Goal: Download file/media

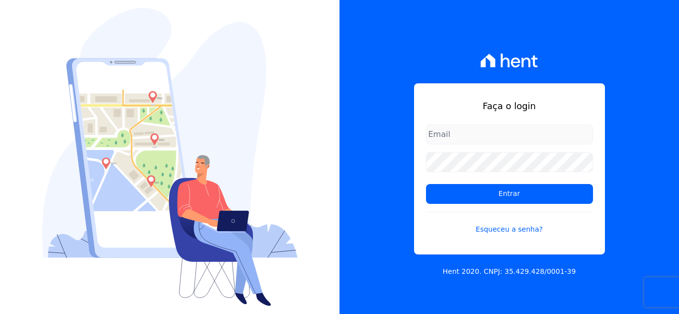
click at [441, 142] on input "email" at bounding box center [509, 135] width 167 height 20
type input "[PERSON_NAME][EMAIL_ADDRESS][PERSON_NAME][DOMAIN_NAME]"
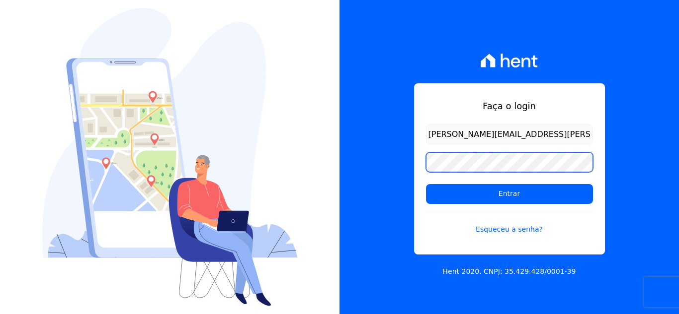
click at [426, 184] on input "Entrar" at bounding box center [509, 194] width 167 height 20
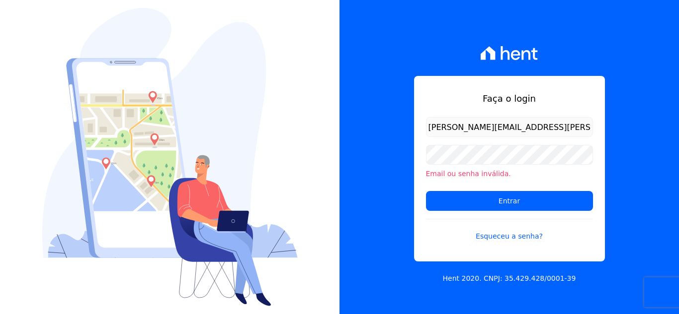
drag, startPoint x: 631, startPoint y: 134, endPoint x: 593, endPoint y: 154, distance: 43.1
click at [631, 135] on div "Faça o login kelly.silva@construtoramgtec.com.br Email ou senha inválida. Entra…" at bounding box center [508, 157] width 339 height 314
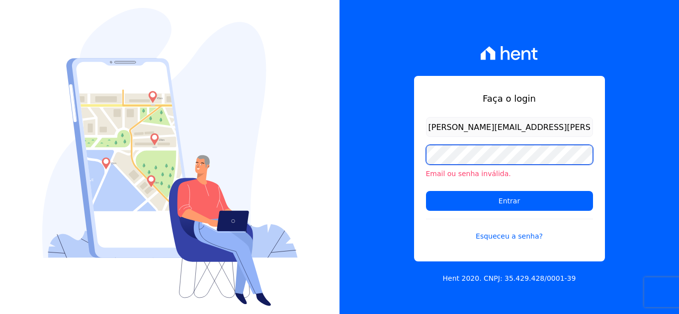
click at [426, 191] on input "Entrar" at bounding box center [509, 201] width 167 height 20
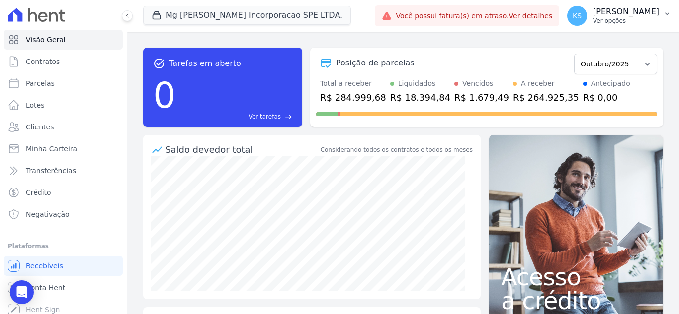
click at [642, 15] on p "Kelly Silva" at bounding box center [626, 12] width 66 height 10
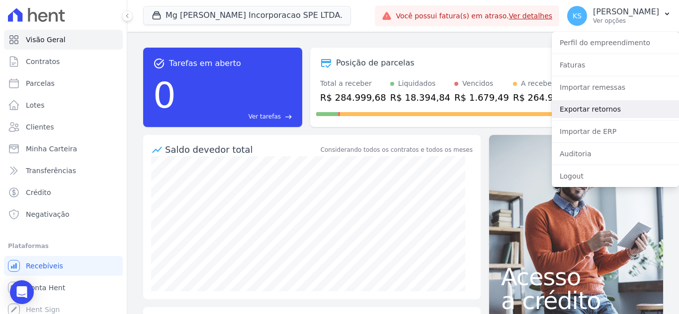
click at [586, 109] on link "Exportar retornos" at bounding box center [614, 109] width 127 height 18
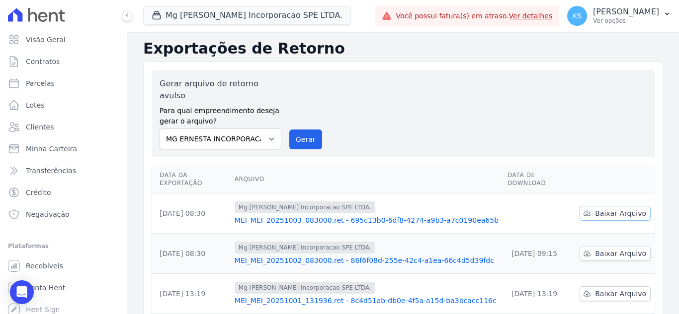
click at [589, 206] on link "Baixar Arquivo" at bounding box center [614, 213] width 71 height 15
